Goal: Task Accomplishment & Management: Complete application form

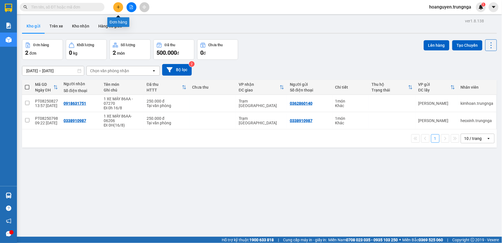
click at [117, 6] on icon "plus" at bounding box center [118, 7] width 4 height 4
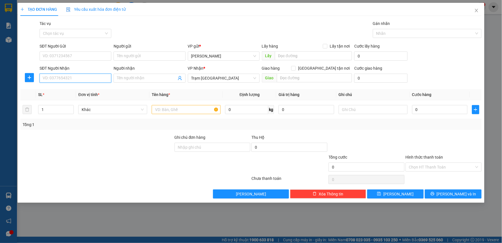
click at [81, 77] on input "SĐT Người Nhận" at bounding box center [76, 78] width 72 height 9
type input "0"
type input "0978790131"
click at [87, 58] on input "SĐT Người Gửi" at bounding box center [76, 55] width 72 height 9
type input "0937585356"
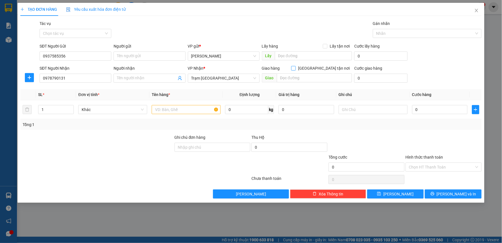
click at [295, 69] on input "[GEOGRAPHIC_DATA] tận nơi" at bounding box center [294, 68] width 4 height 4
checkbox input "true"
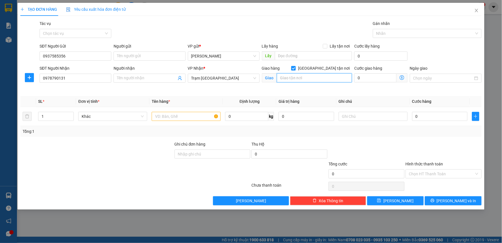
click at [325, 75] on input "text" at bounding box center [314, 77] width 75 height 9
type input "Bình [GEOGRAPHIC_DATA] - [GEOGRAPHIC_DATA]"
click at [170, 115] on input "text" at bounding box center [186, 116] width 69 height 9
type input "1T"
click at [370, 79] on input "0" at bounding box center [376, 77] width 42 height 9
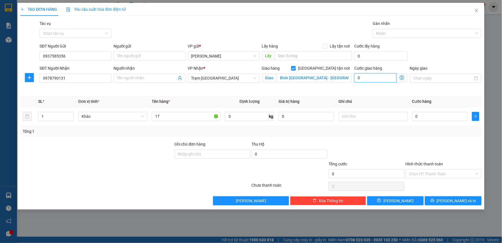
type input "1"
type input "10"
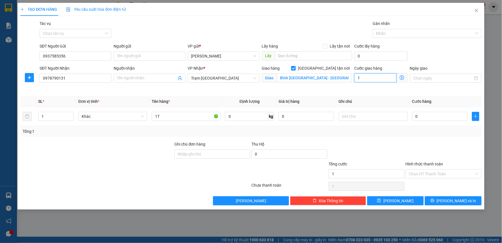
type input "10"
type input "100"
type input "1.000"
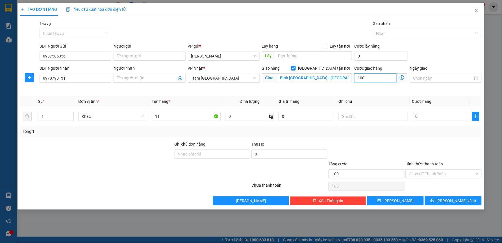
type input "1.000"
type input "10.000"
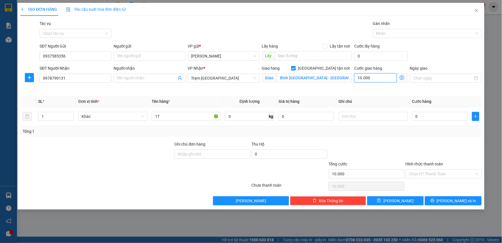
type input "100.000"
click at [426, 79] on input "Ngày giao" at bounding box center [444, 78] width 60 height 6
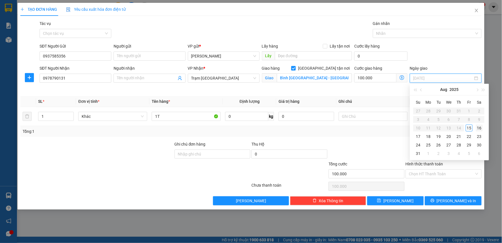
type input "[DATE]"
click at [481, 128] on div "16" at bounding box center [479, 127] width 7 height 7
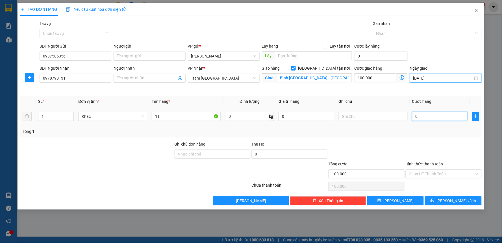
click at [425, 118] on input "0" at bounding box center [441, 116] width 56 height 9
type input "4"
type input "100.004"
type input "40"
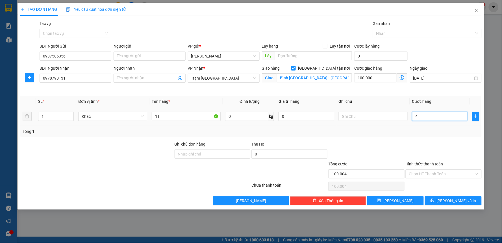
type input "100.040"
type input "400"
type input "100.400"
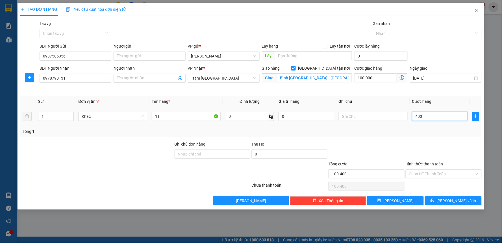
type input "4.000"
type input "104.000"
type input "40.000"
type input "140.000"
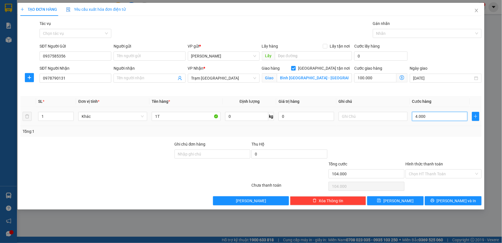
type input "140.000"
type input "40.000"
click at [385, 117] on input "text" at bounding box center [373, 116] width 69 height 9
type input "TẬN NƠI 100K"
click at [436, 174] on input "Hình thức thanh toán" at bounding box center [441, 173] width 65 height 8
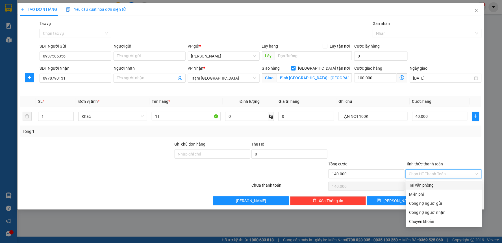
click at [422, 183] on div "Tại văn phòng" at bounding box center [444, 185] width 69 height 6
type input "0"
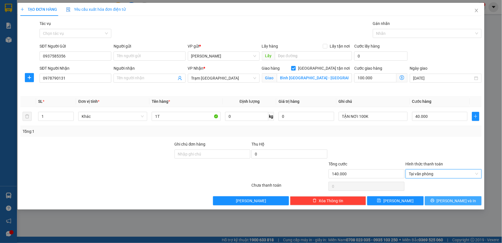
click at [435, 199] on icon "printer" at bounding box center [433, 200] width 4 height 4
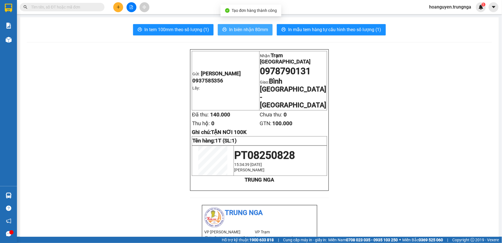
click at [238, 33] on span "In biên nhận 80mm" at bounding box center [248, 29] width 39 height 7
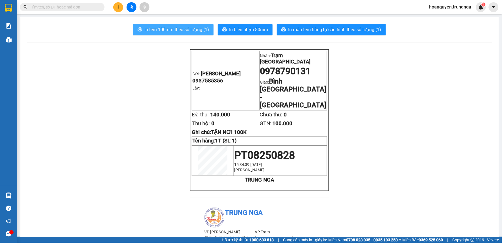
click at [187, 30] on span "In tem 100mm theo số lượng (1)" at bounding box center [176, 29] width 65 height 7
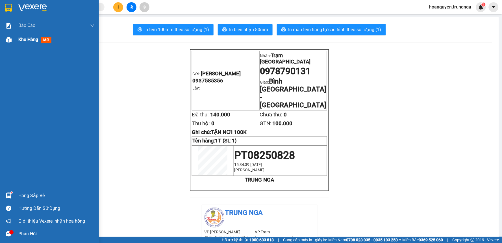
click at [9, 38] on img at bounding box center [9, 40] width 6 height 6
